Goal: Task Accomplishment & Management: Use online tool/utility

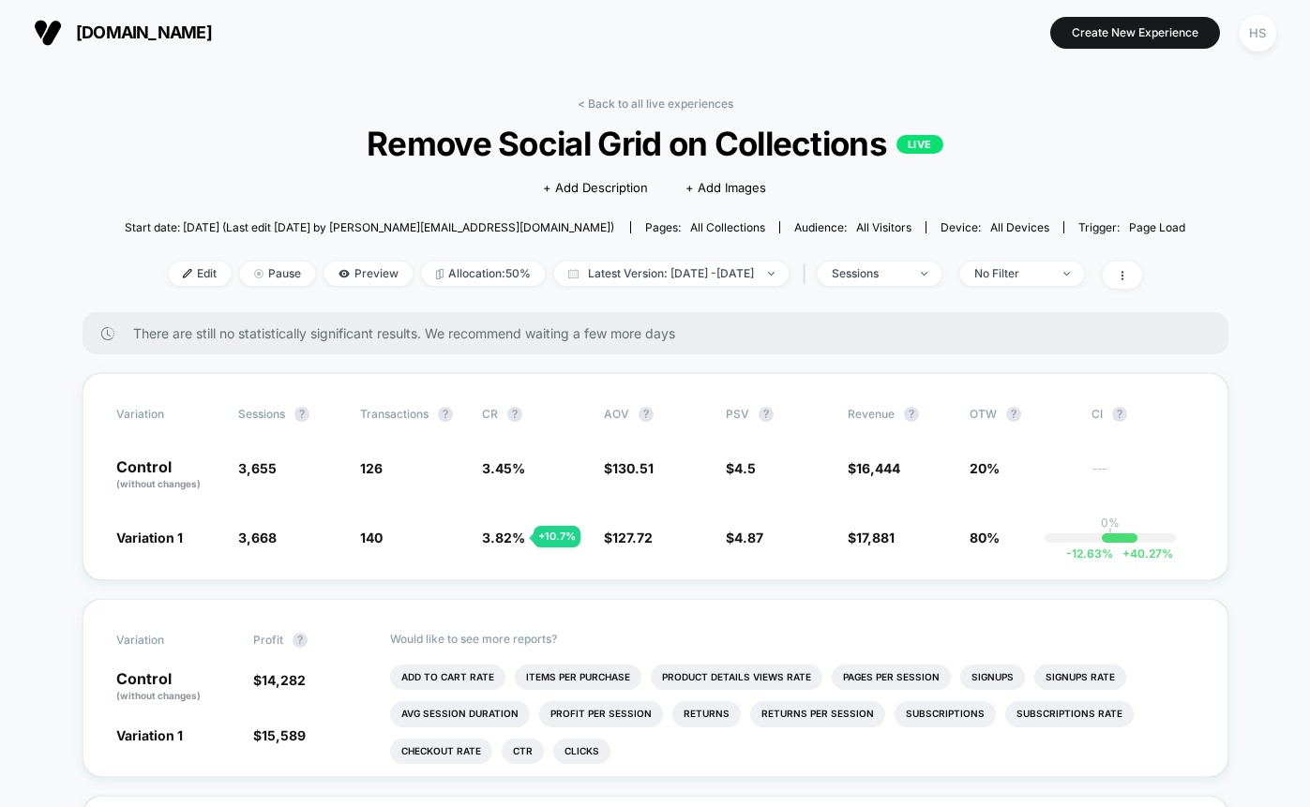
scroll to position [81, 0]
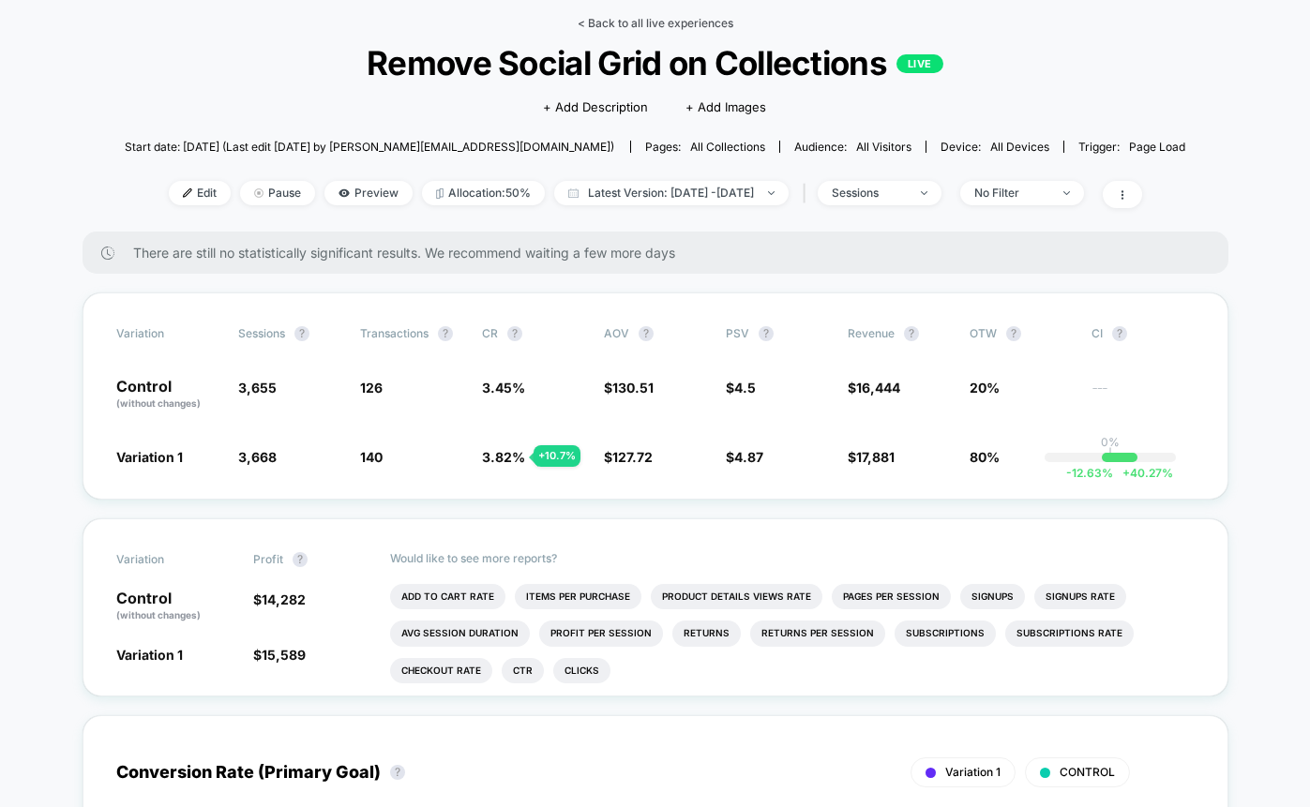
click at [695, 20] on link "< Back to all live experiences" at bounding box center [656, 23] width 156 height 14
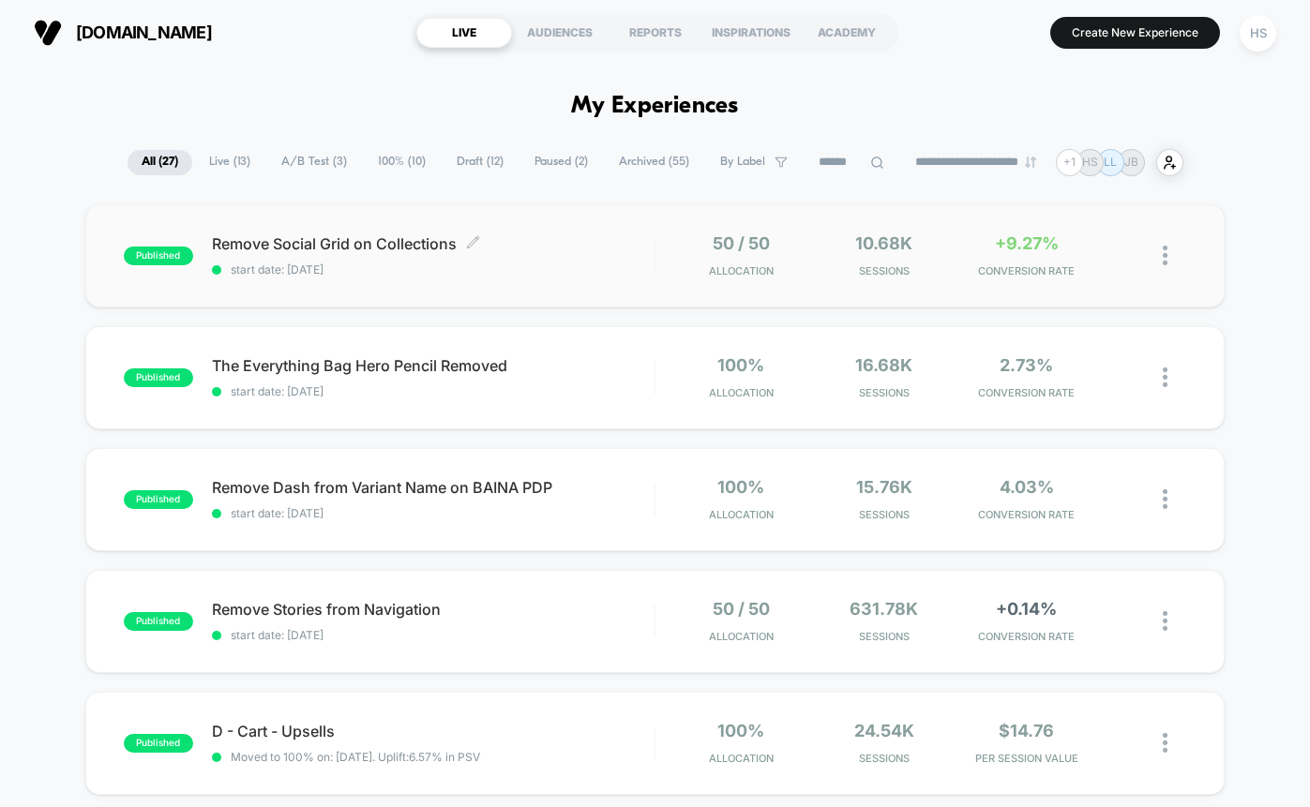
click at [549, 235] on span "Remove Social Grid on Collections Click to edit experience details" at bounding box center [433, 243] width 443 height 17
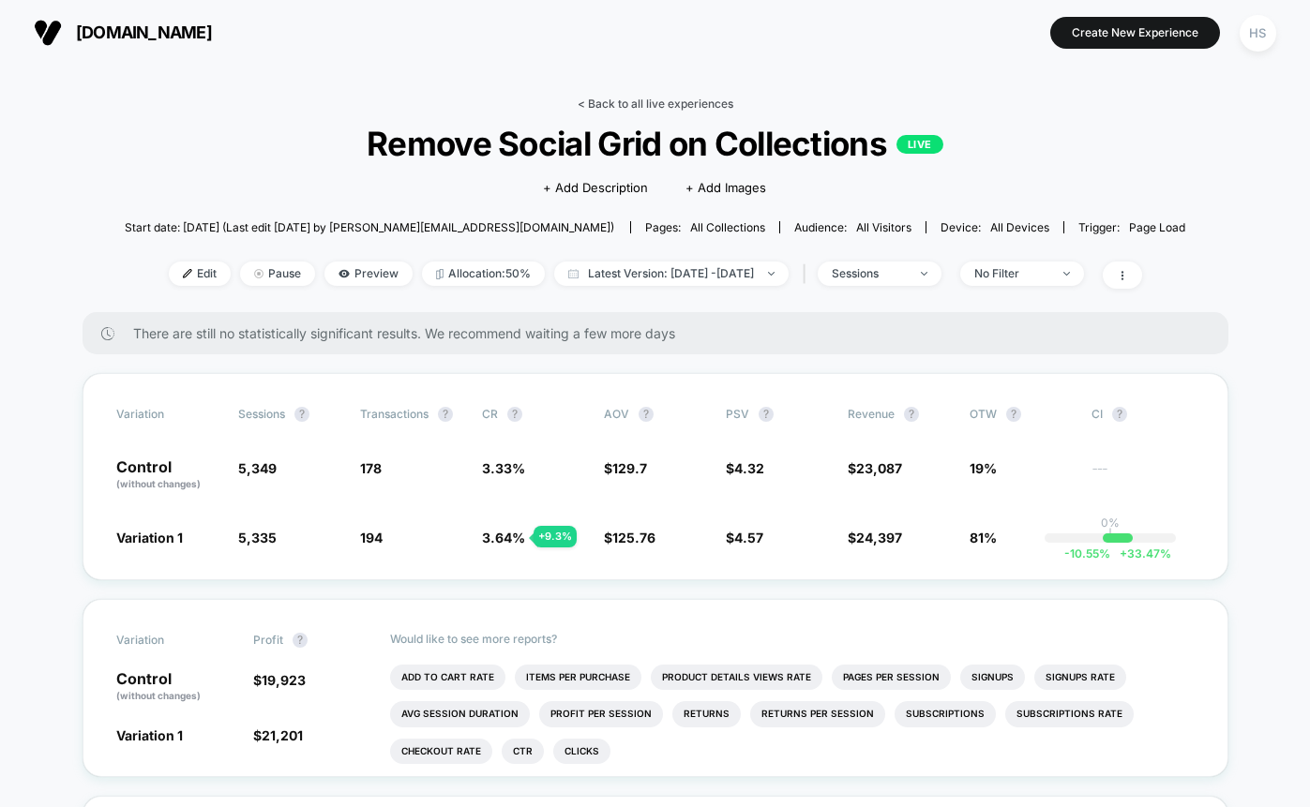
click at [635, 102] on link "< Back to all live experiences" at bounding box center [656, 104] width 156 height 14
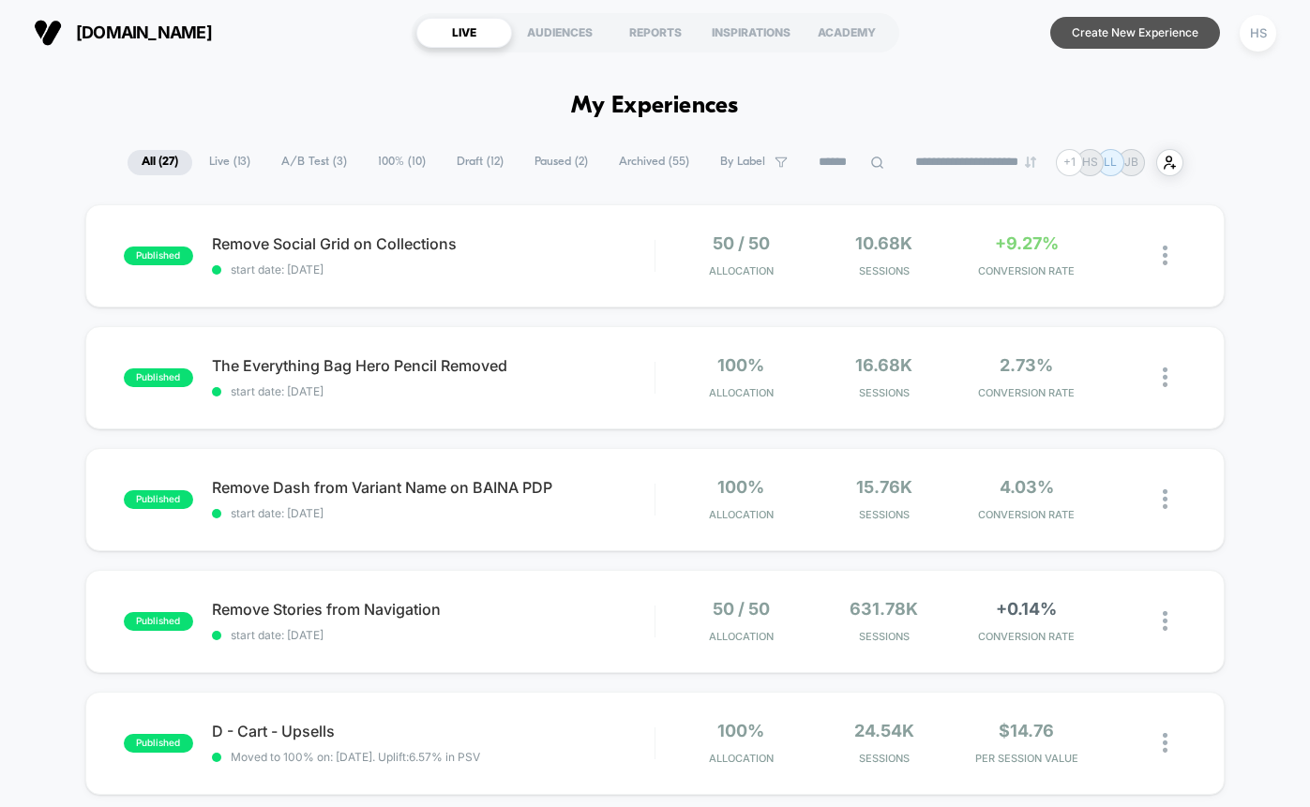
click at [1094, 25] on button "Create New Experience" at bounding box center [1135, 33] width 170 height 32
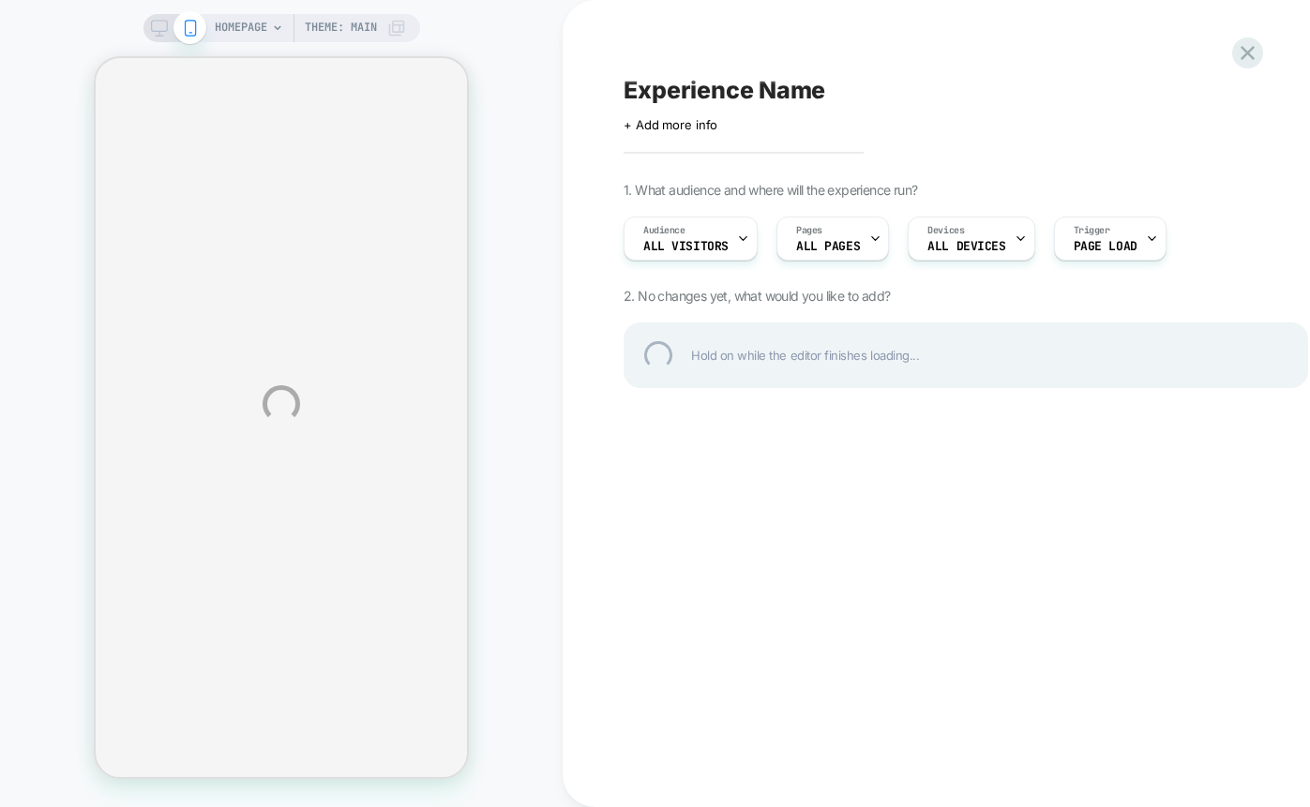
click at [820, 245] on div "HOMEPAGE Theme: MAIN Experience Name Click to edit experience details + Add mor…" at bounding box center [655, 403] width 1310 height 807
click at [855, 241] on div "HOMEPAGE Theme: MAIN Experience Name Click to edit experience details + Add mor…" at bounding box center [655, 403] width 1310 height 807
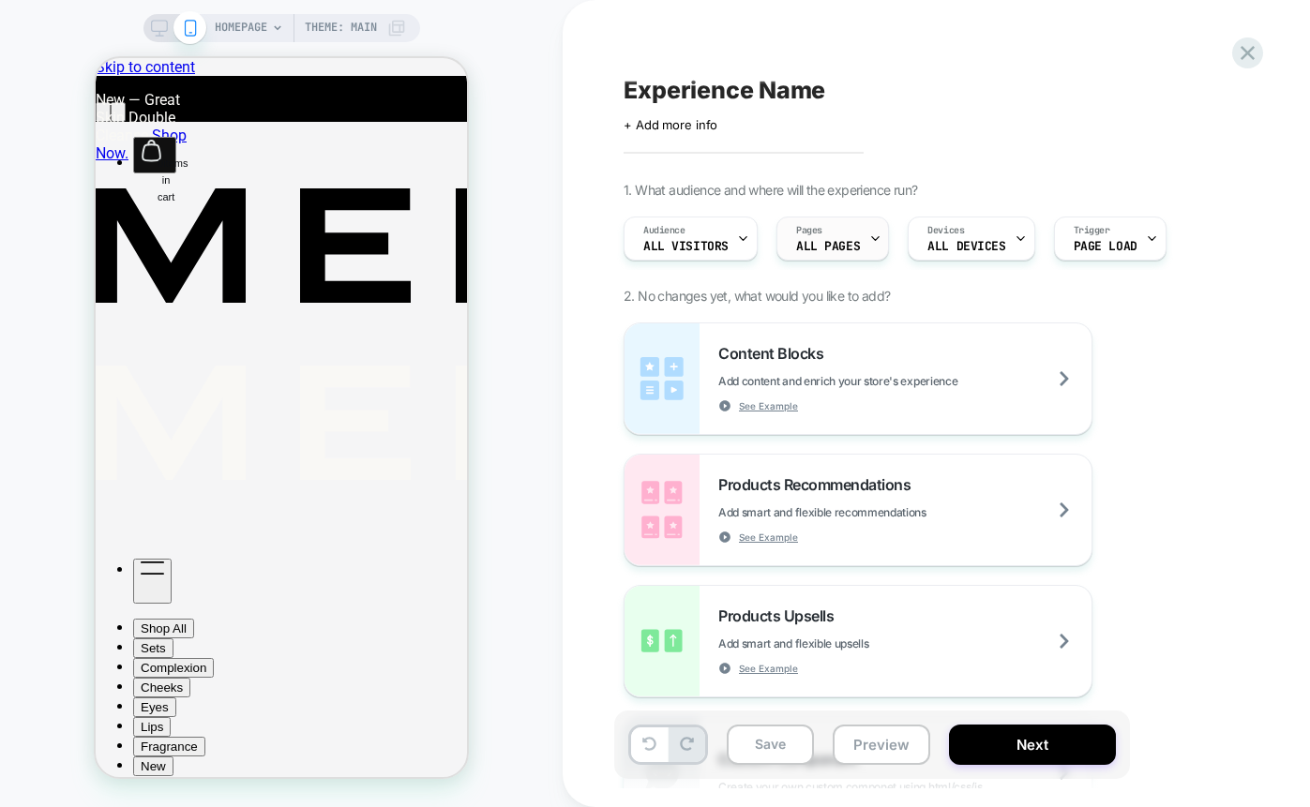
click at [851, 250] on span "ALL PAGES" at bounding box center [828, 246] width 64 height 13
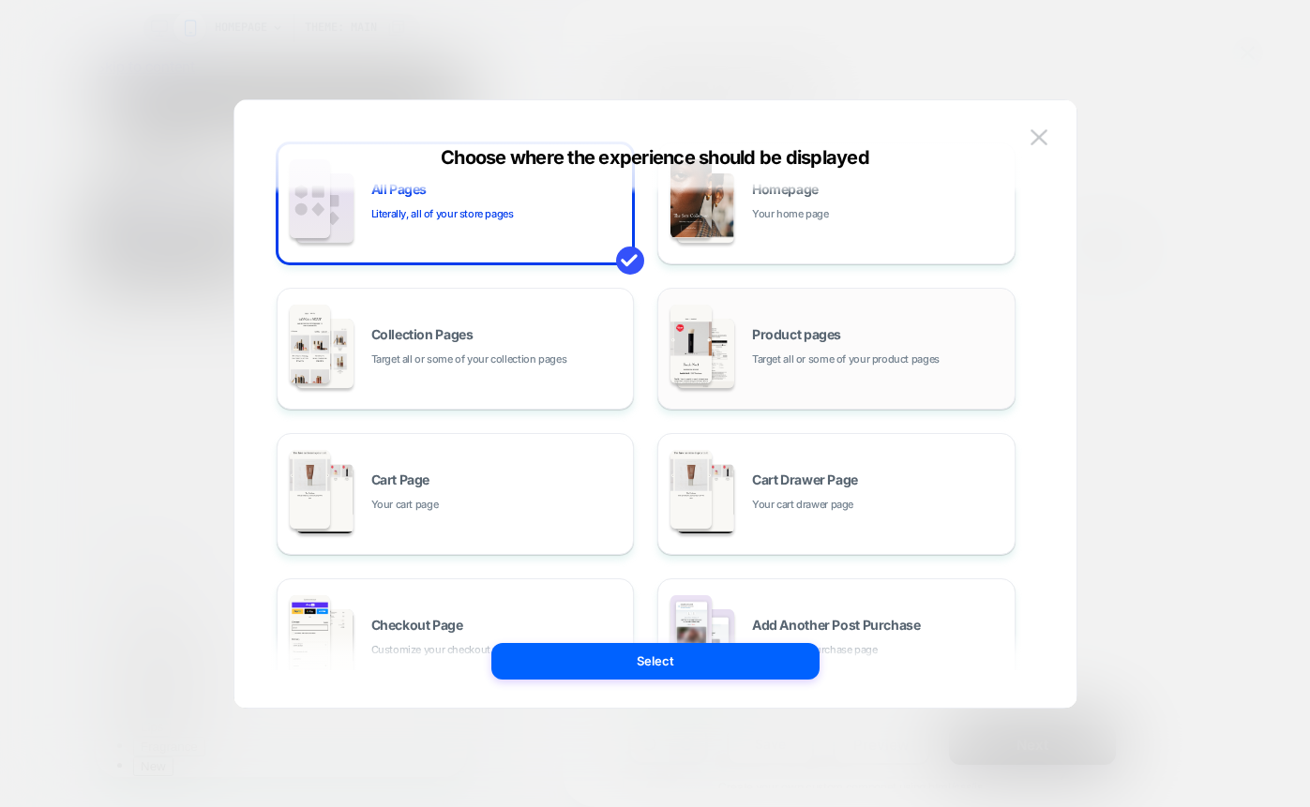
scroll to position [51, 0]
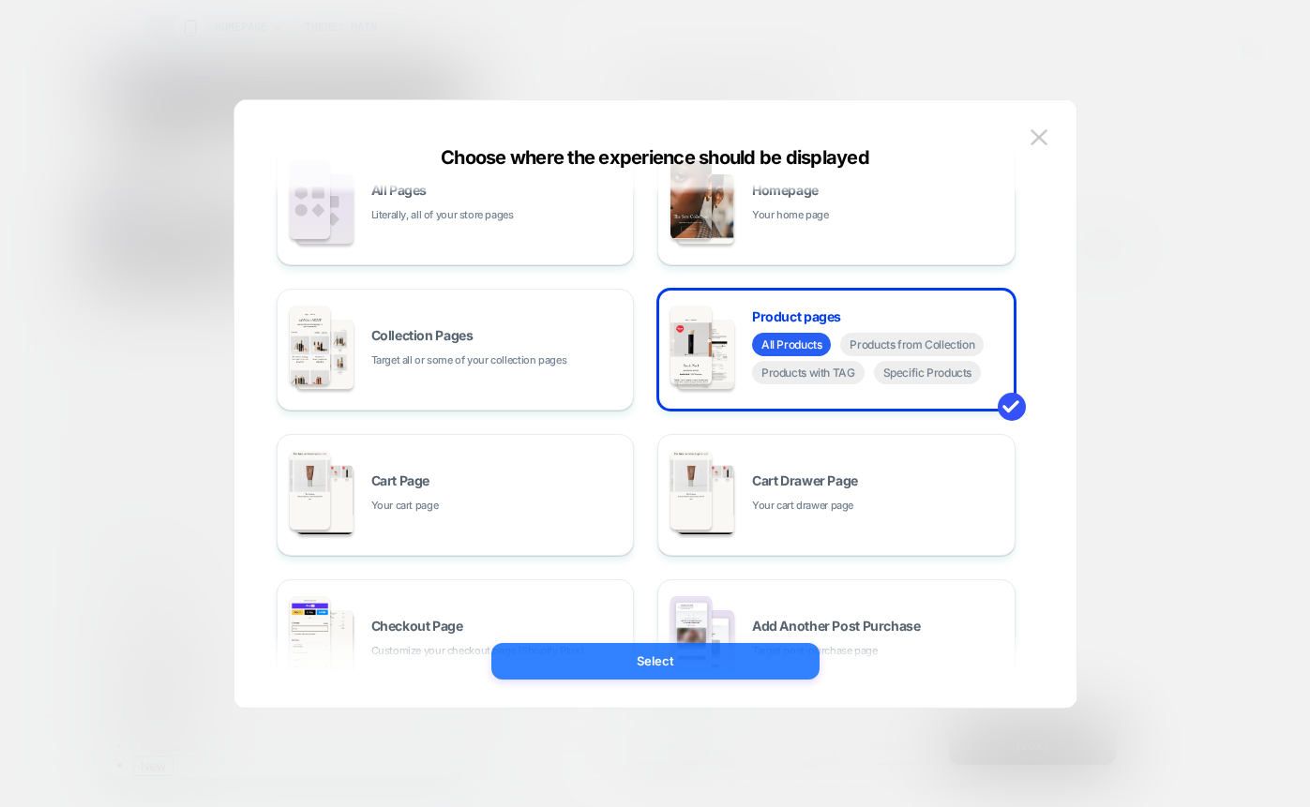
click at [691, 663] on button "Select" at bounding box center [655, 661] width 328 height 37
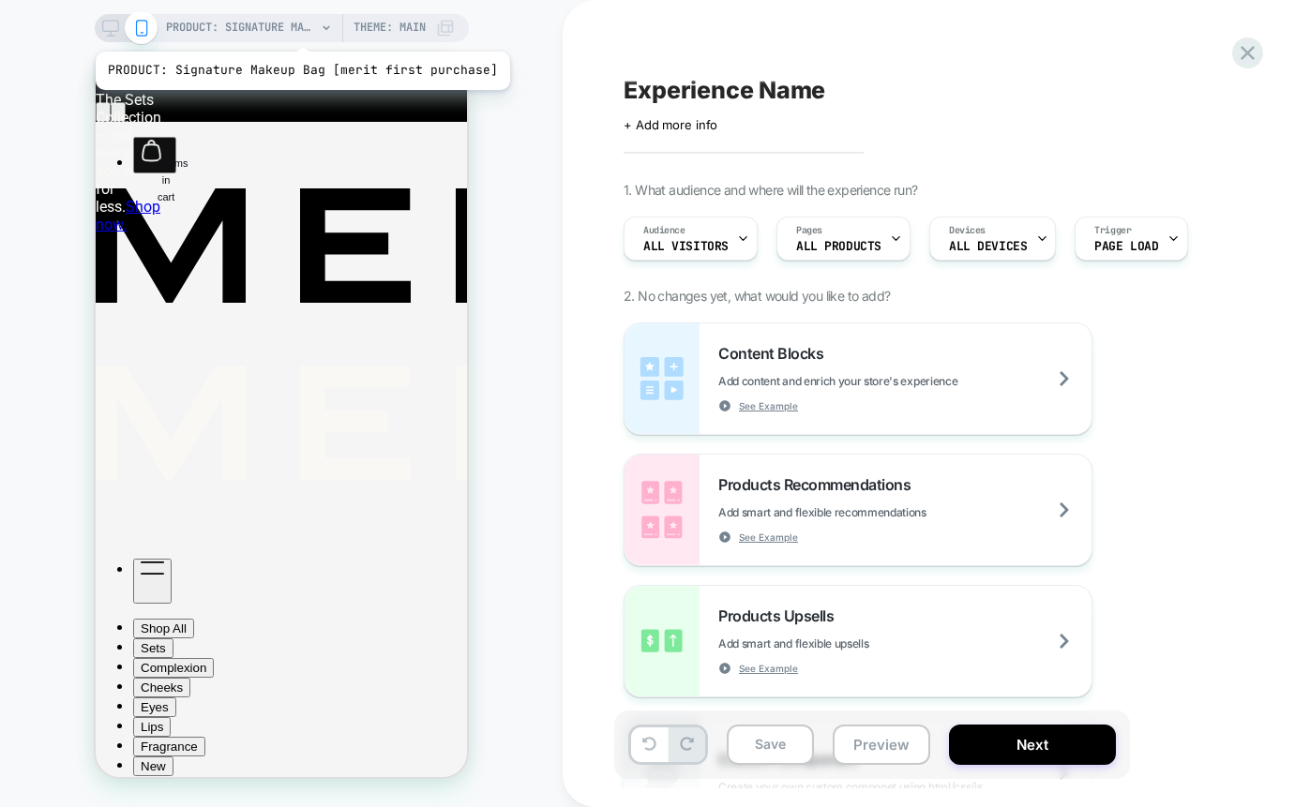
click at [298, 28] on span "PRODUCT: Signature Makeup Bag [merit first purchase]" at bounding box center [241, 28] width 150 height 28
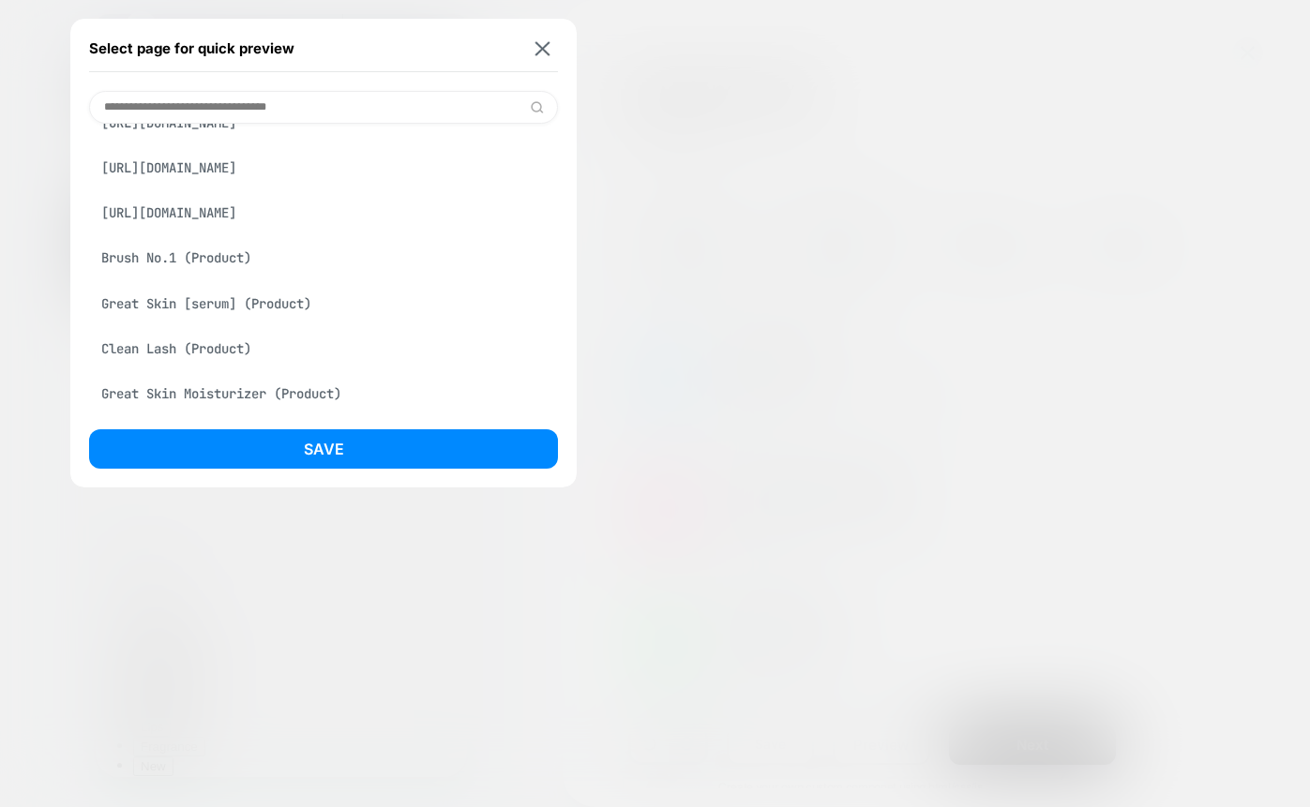
scroll to position [249, 0]
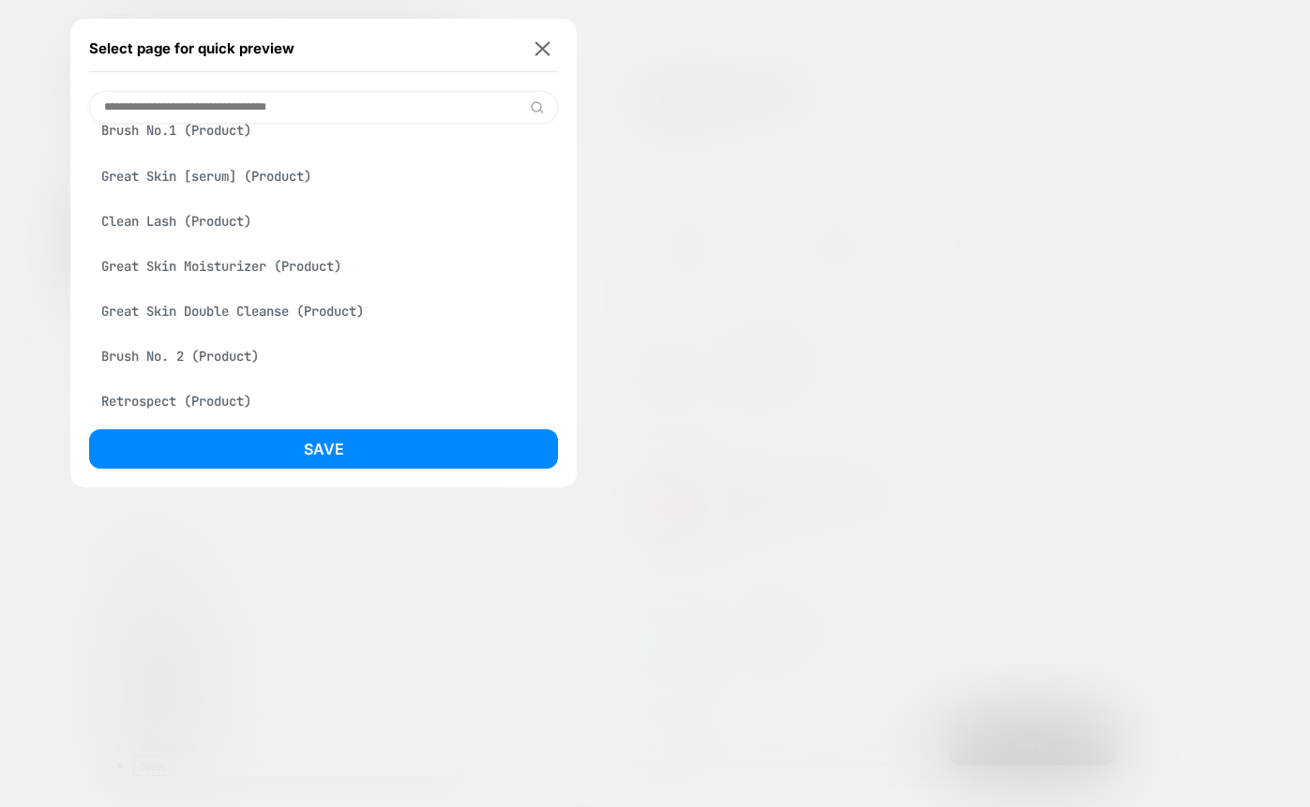
click at [232, 147] on div "Brush No.1 (Product)" at bounding box center [323, 130] width 469 height 34
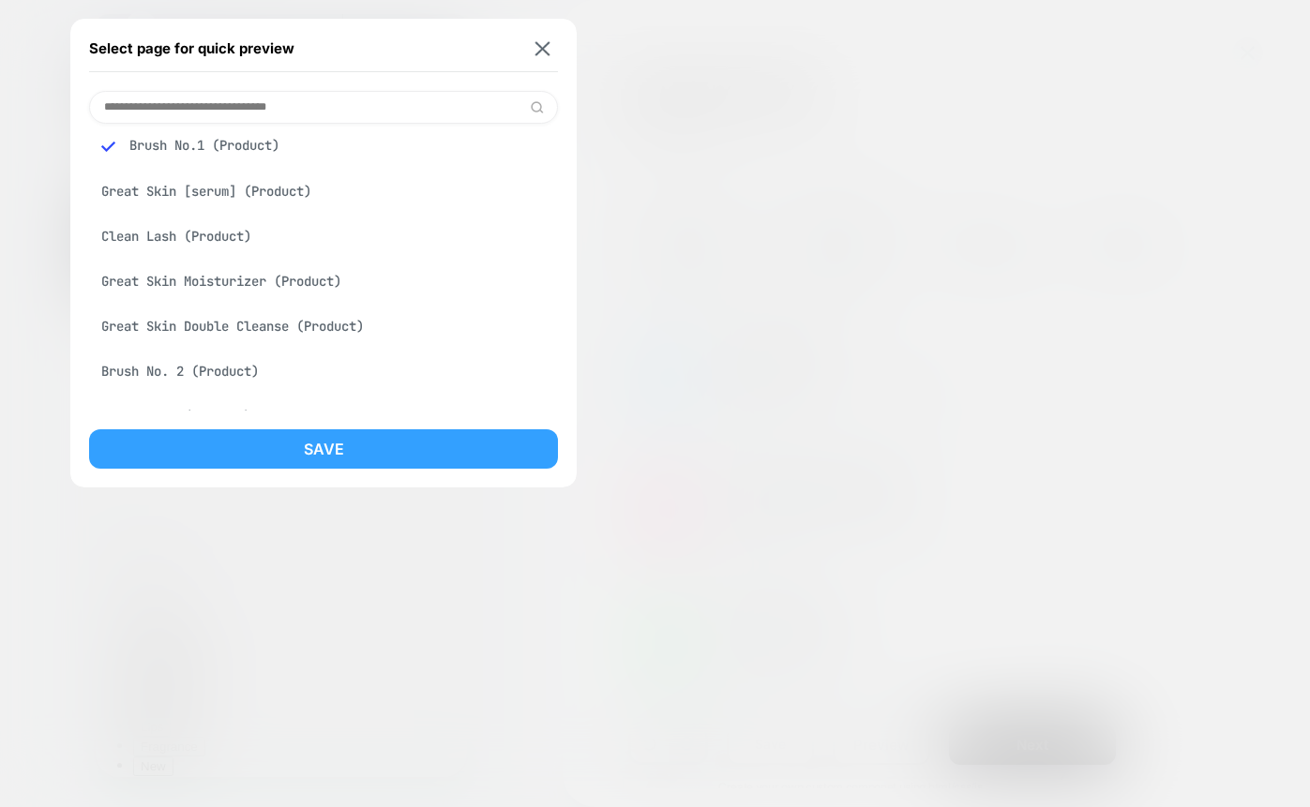
click at [263, 447] on button "Save" at bounding box center [323, 448] width 469 height 39
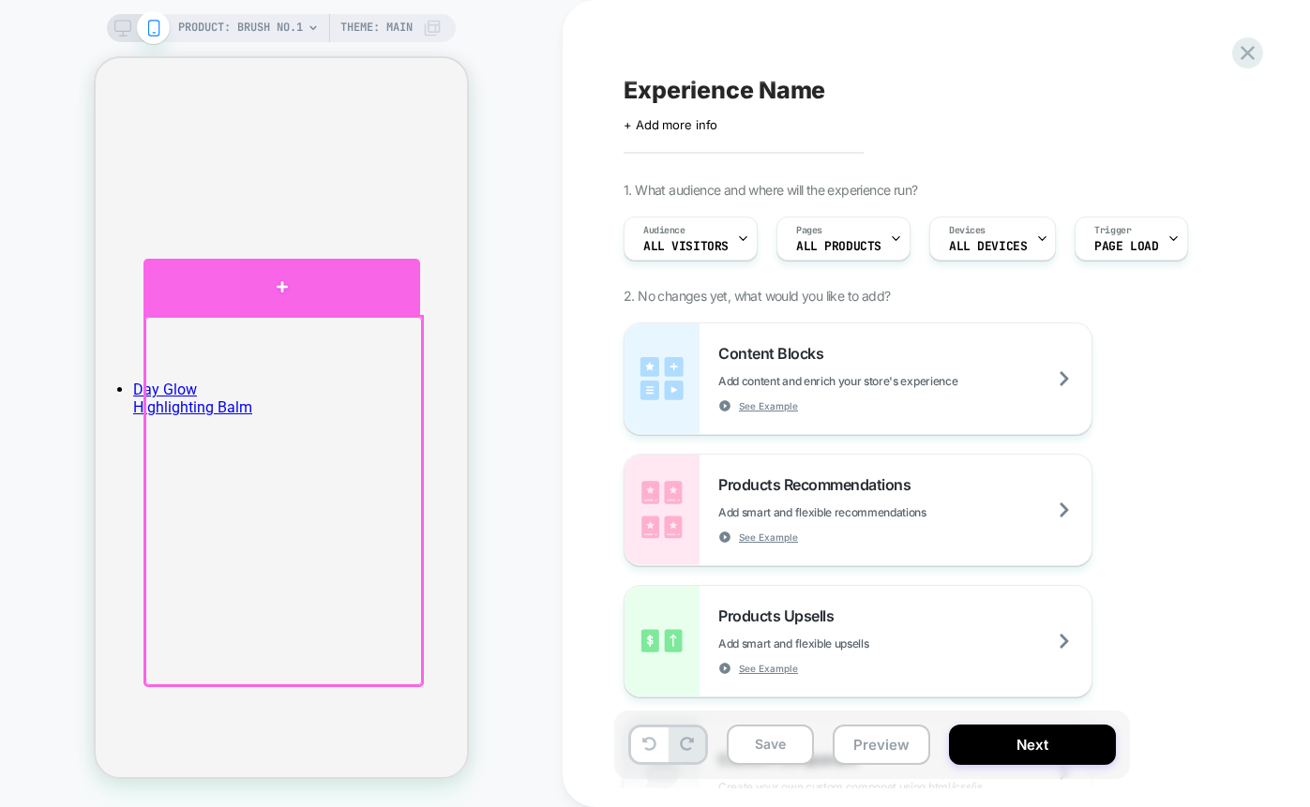
scroll to position [4280, 0]
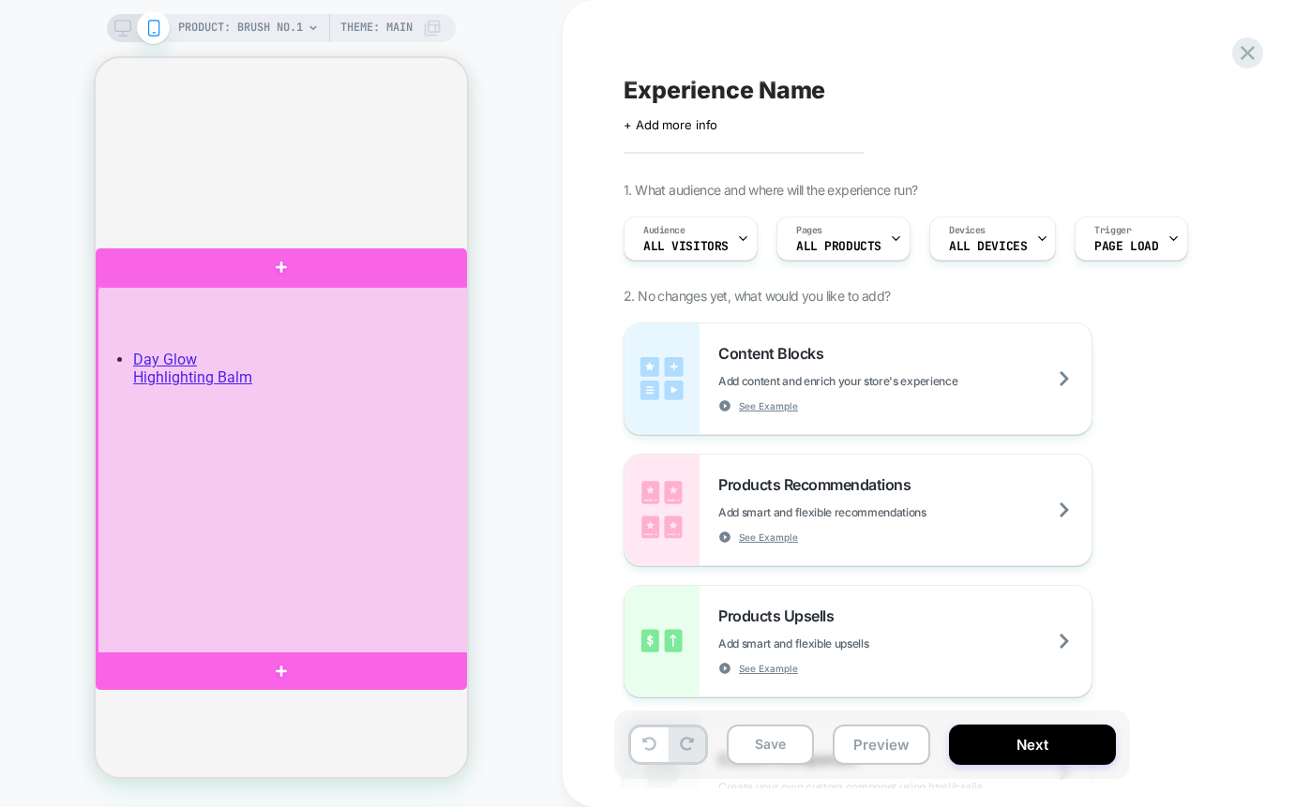
click at [396, 323] on div at bounding box center [283, 471] width 371 height 368
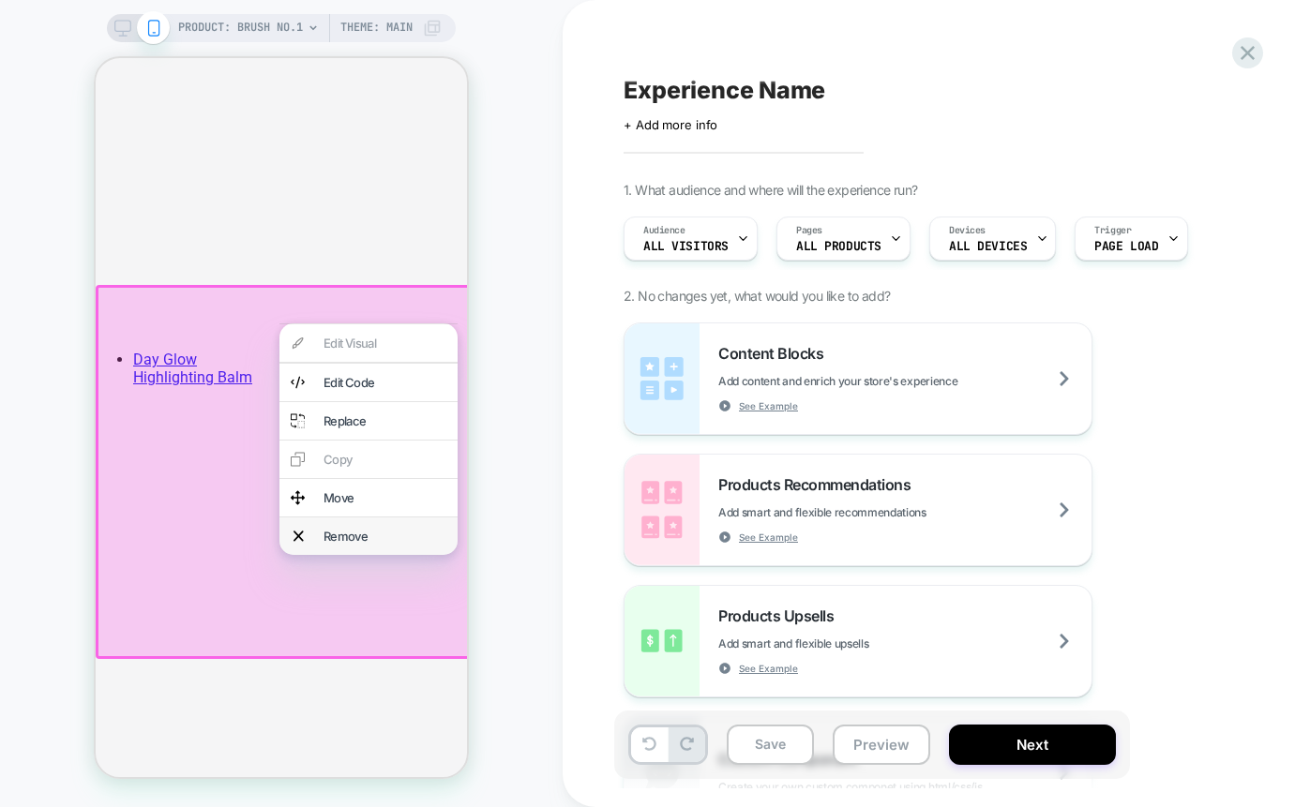
click at [348, 533] on div "Remove" at bounding box center [384, 536] width 123 height 15
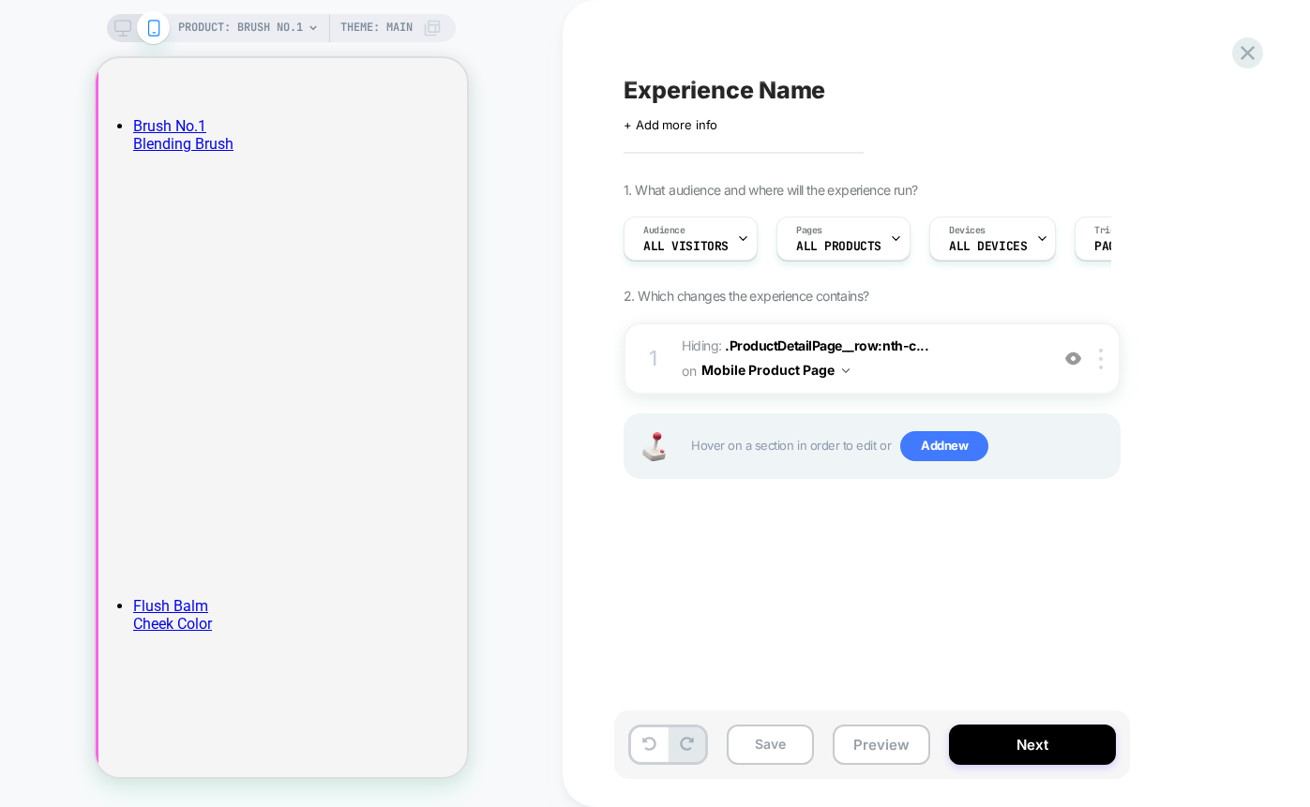
scroll to position [3550, 0]
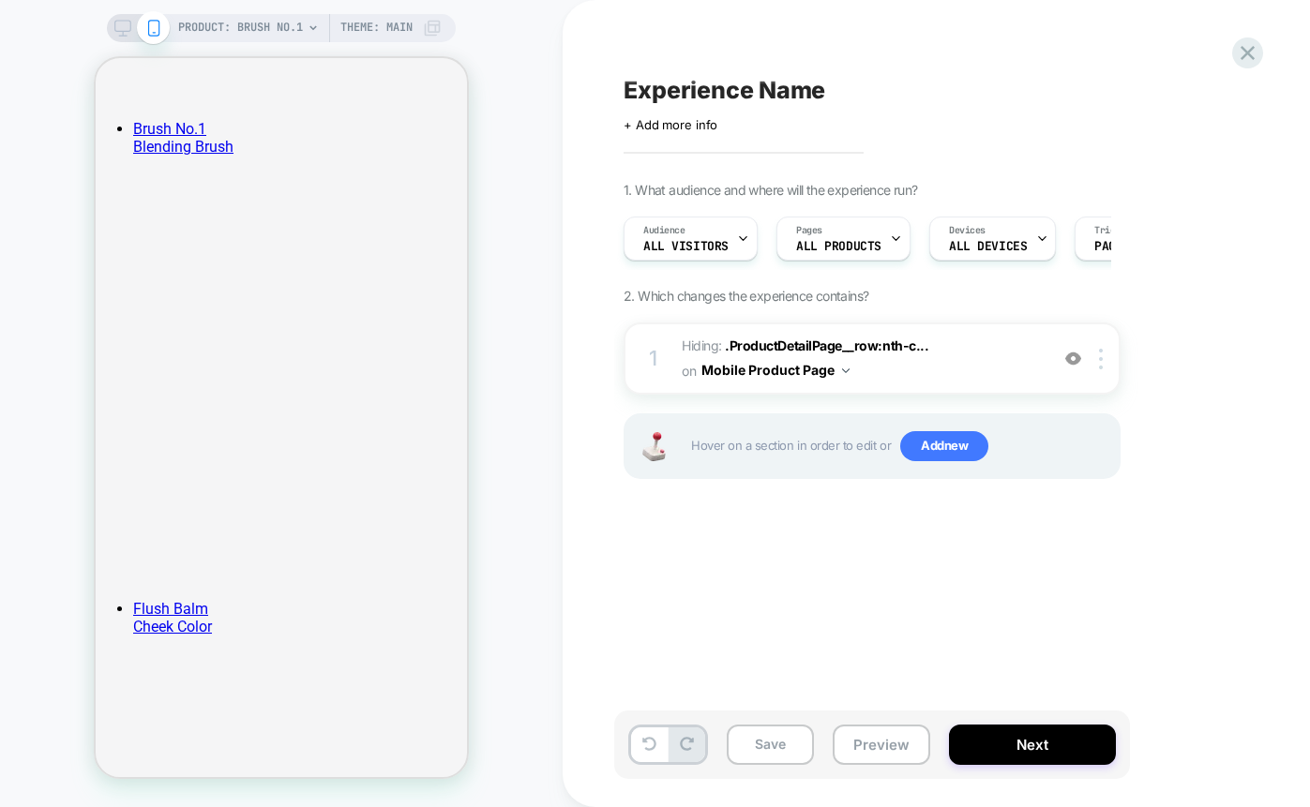
click at [116, 29] on icon at bounding box center [122, 28] width 17 height 17
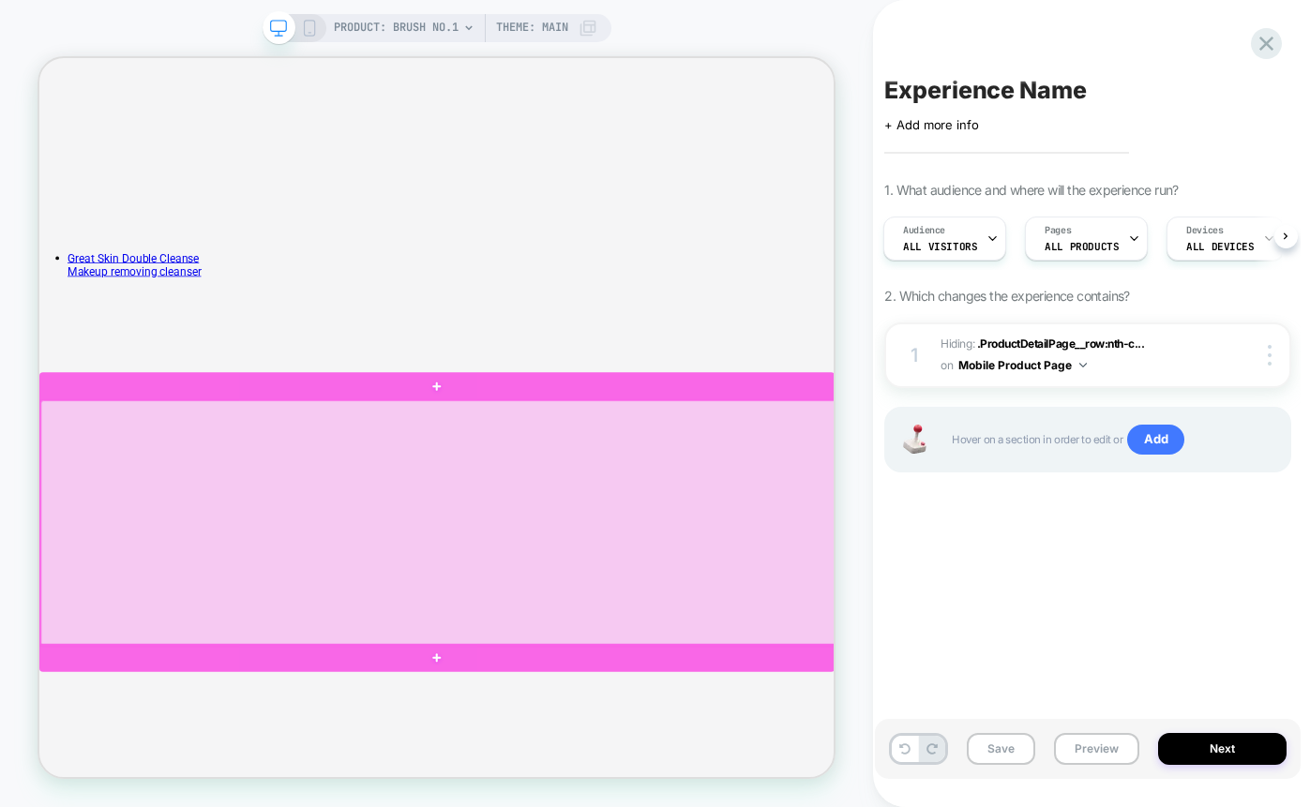
click at [708, 558] on div at bounding box center [571, 678] width 1060 height 327
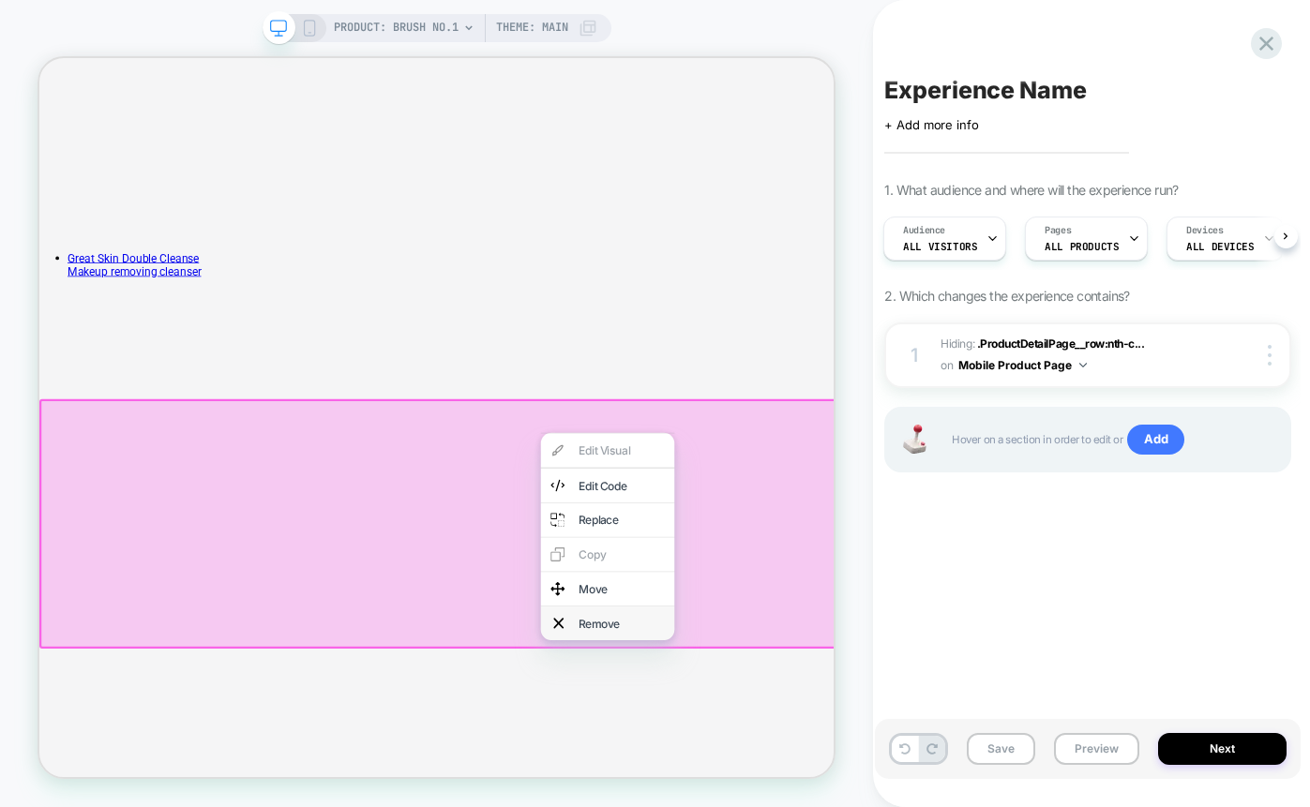
click at [803, 806] on div "Remove" at bounding box center [816, 812] width 114 height 19
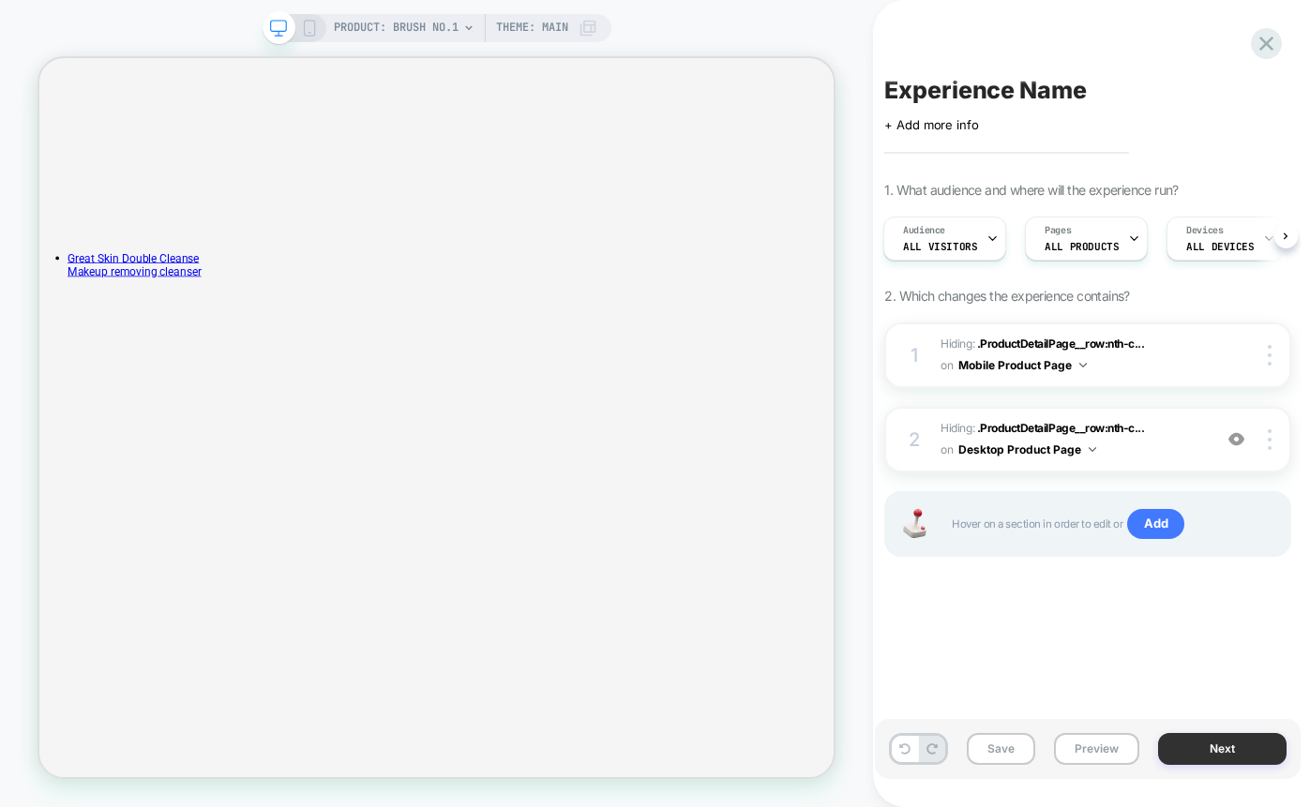
click at [1207, 753] on button "Next" at bounding box center [1222, 749] width 128 height 32
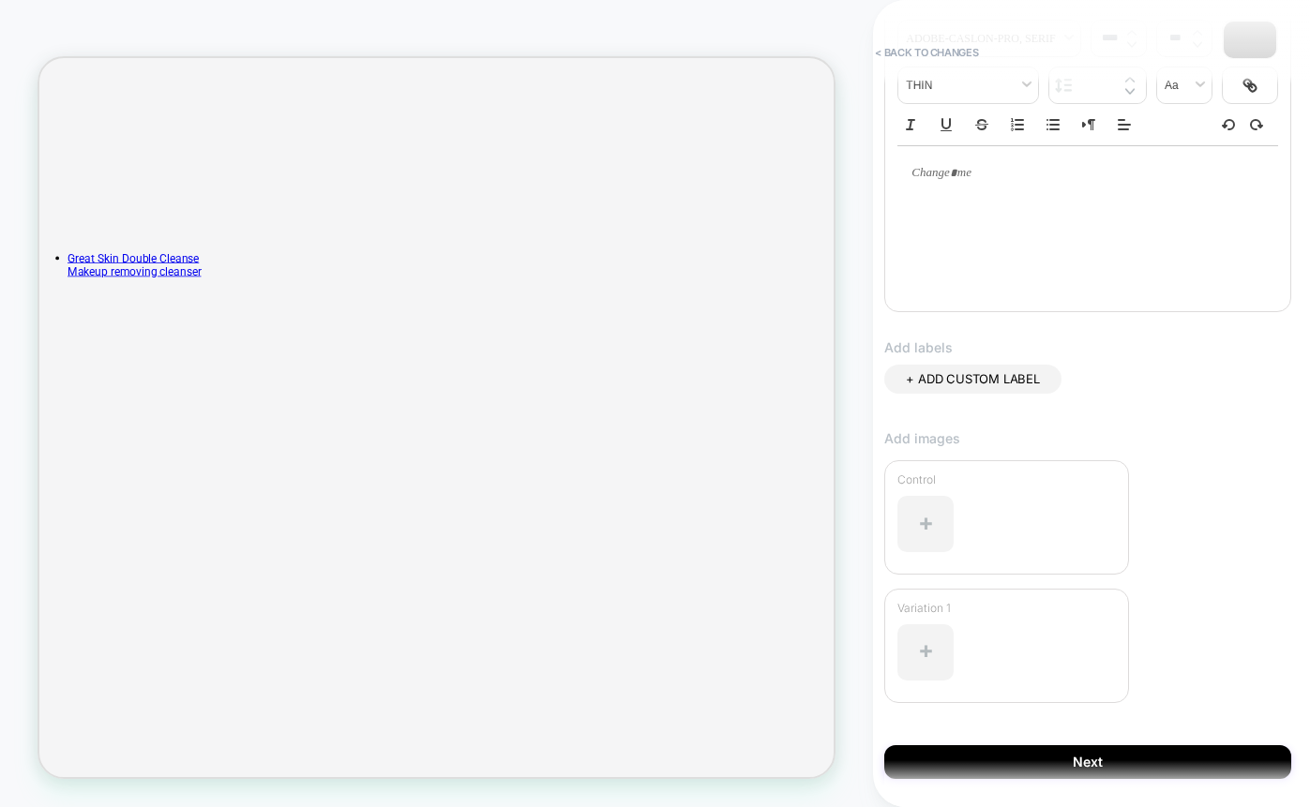
scroll to position [356, 0]
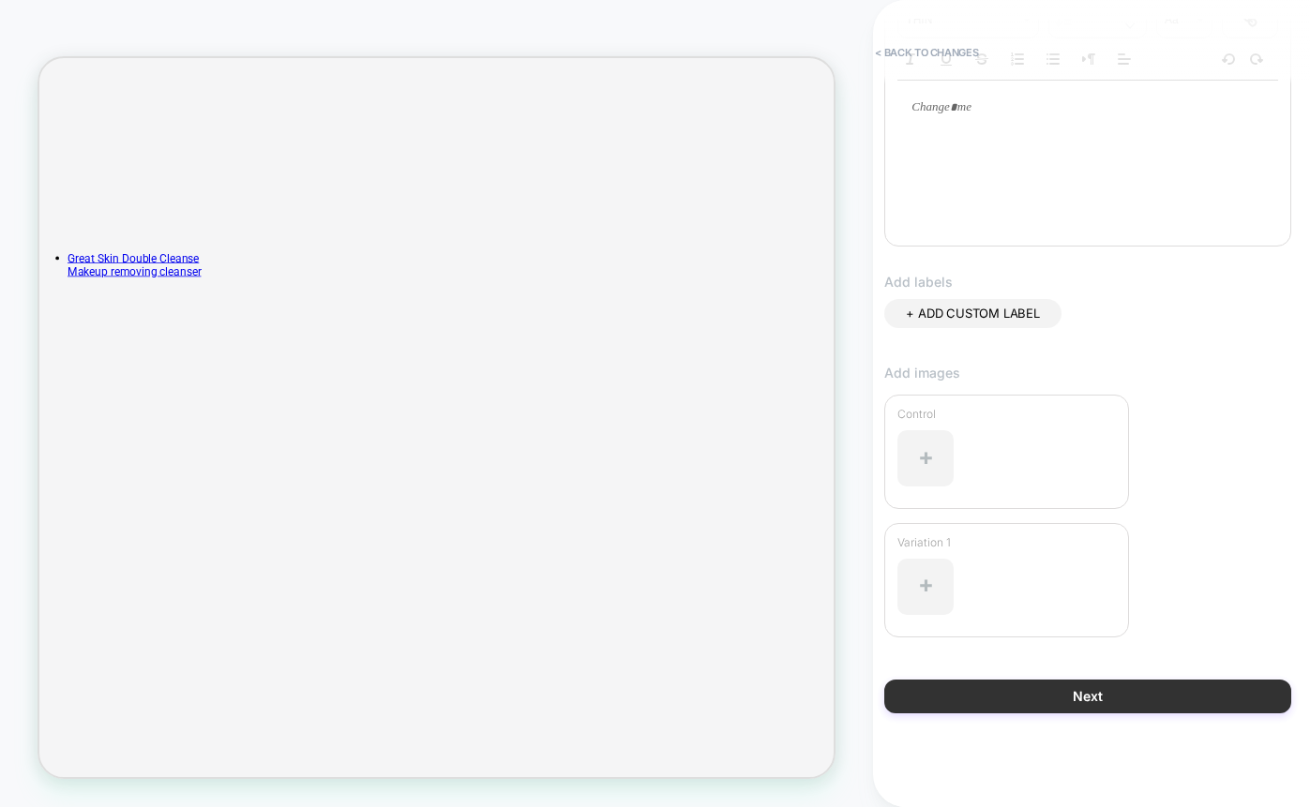
type input "**********"
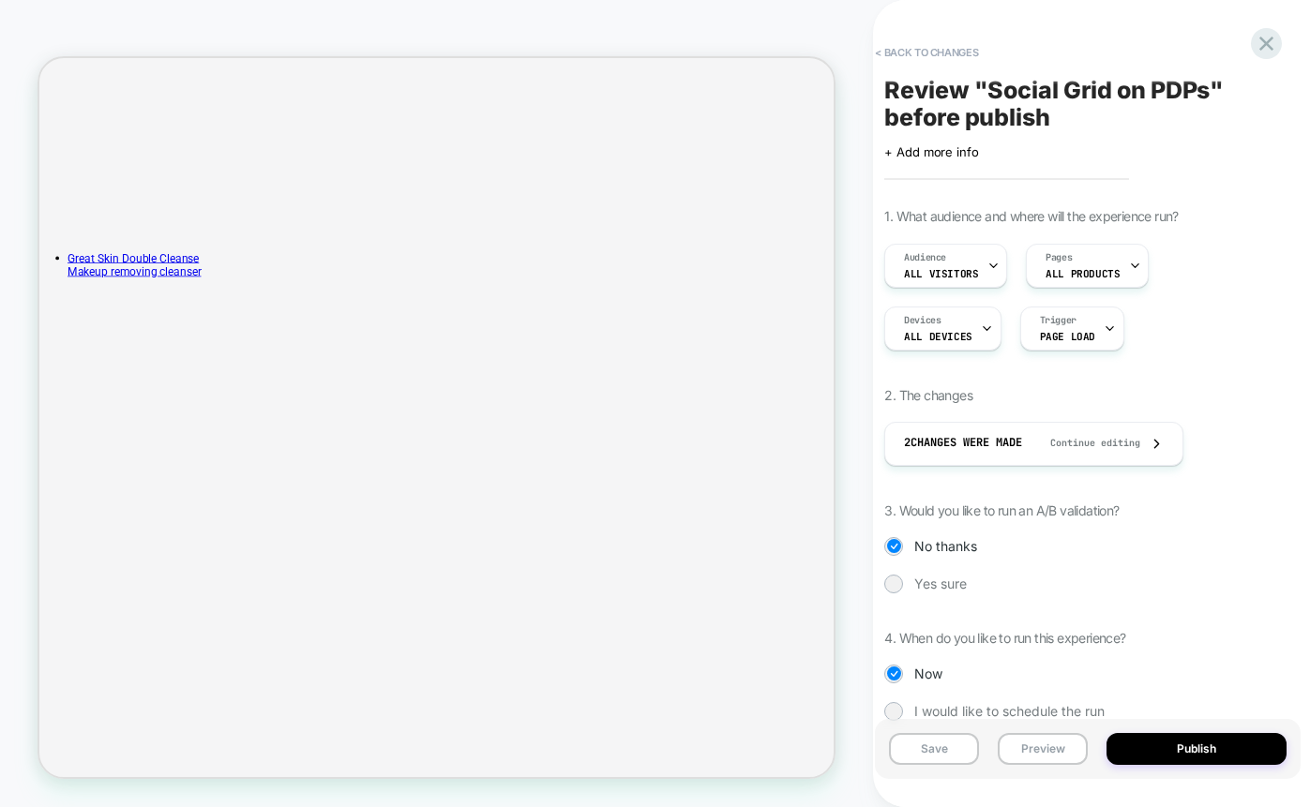
scroll to position [36, 0]
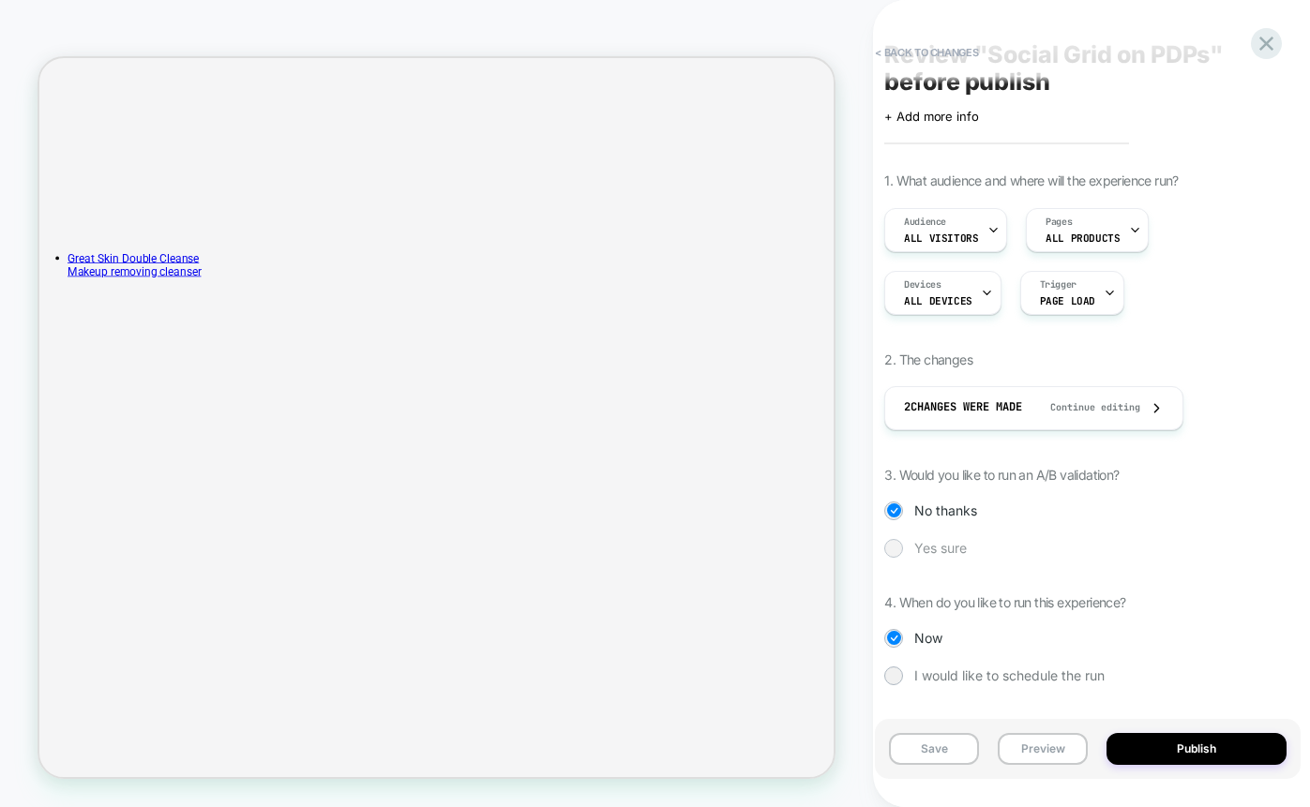
click at [891, 548] on div at bounding box center [894, 548] width 14 height 14
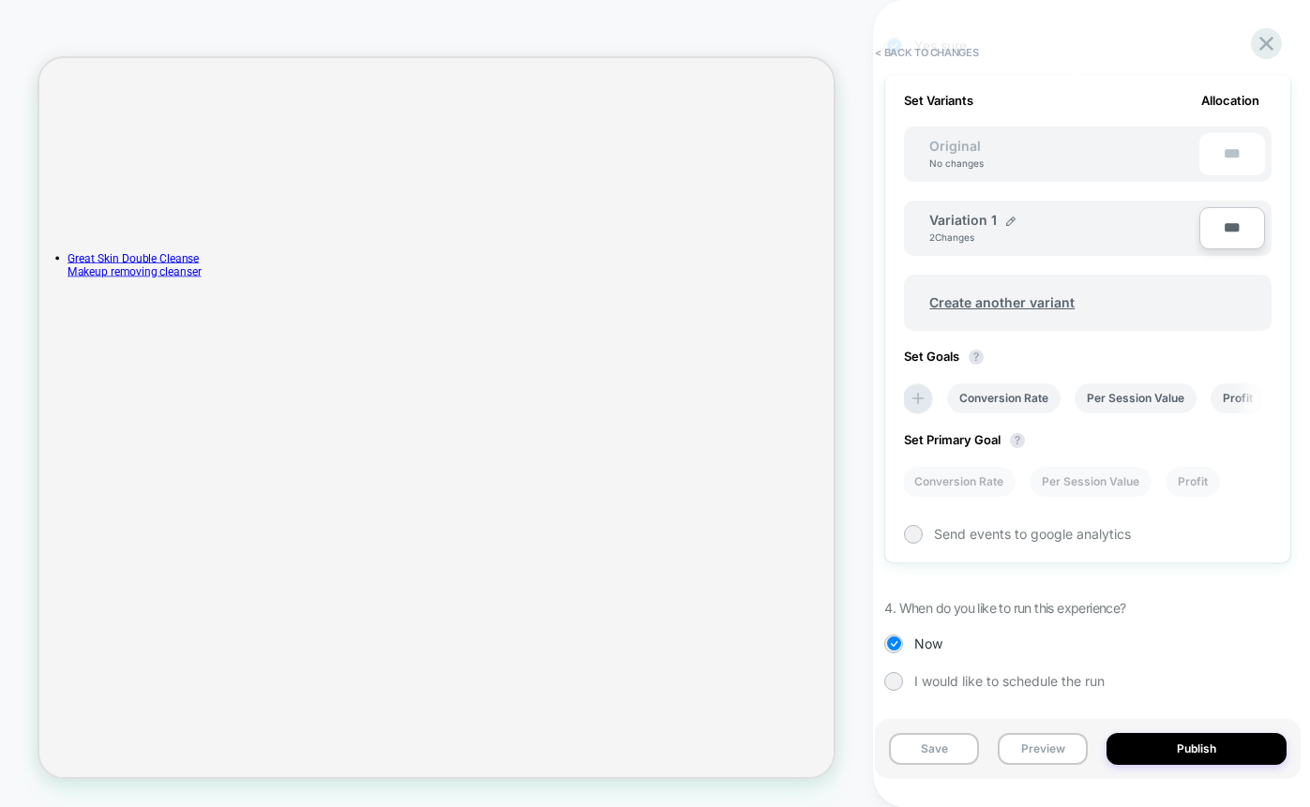
scroll to position [544, 0]
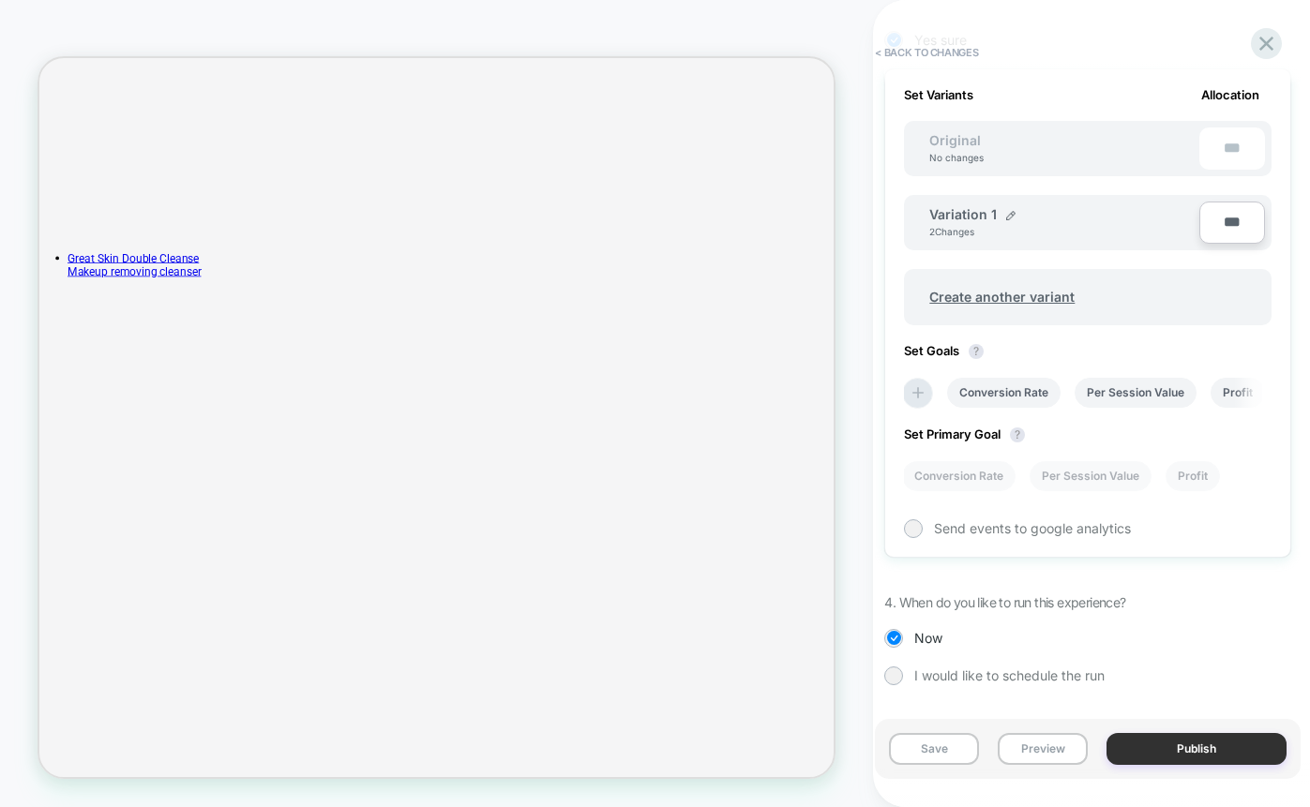
click at [1177, 752] on button "Publish" at bounding box center [1196, 749] width 180 height 32
